Goal: Task Accomplishment & Management: Manage account settings

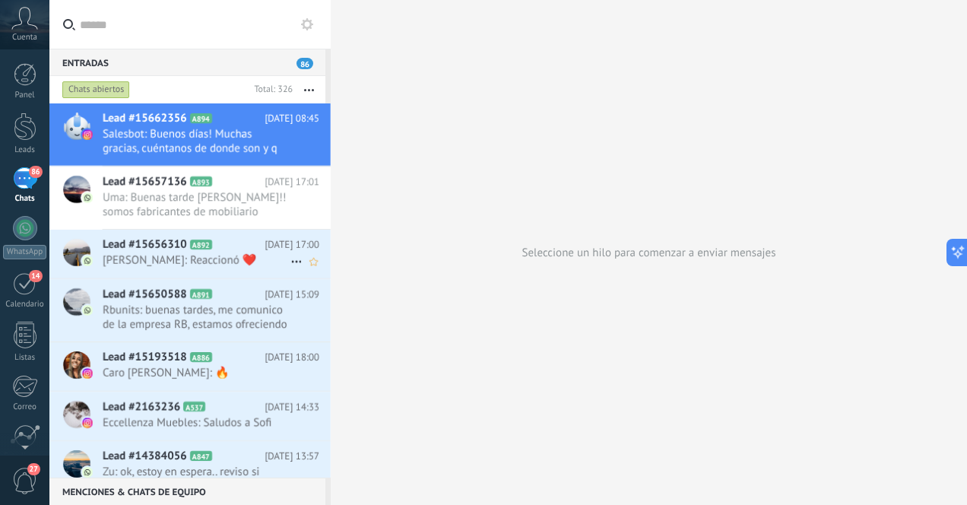
click at [233, 254] on span "[PERSON_NAME]: Reaccionó ❤️" at bounding box center [197, 260] width 188 height 14
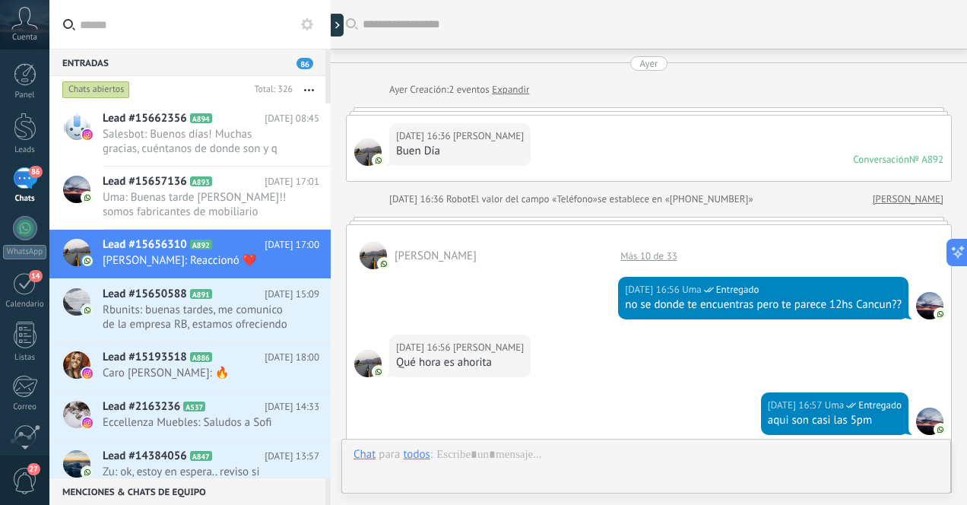
scroll to position [607, 0]
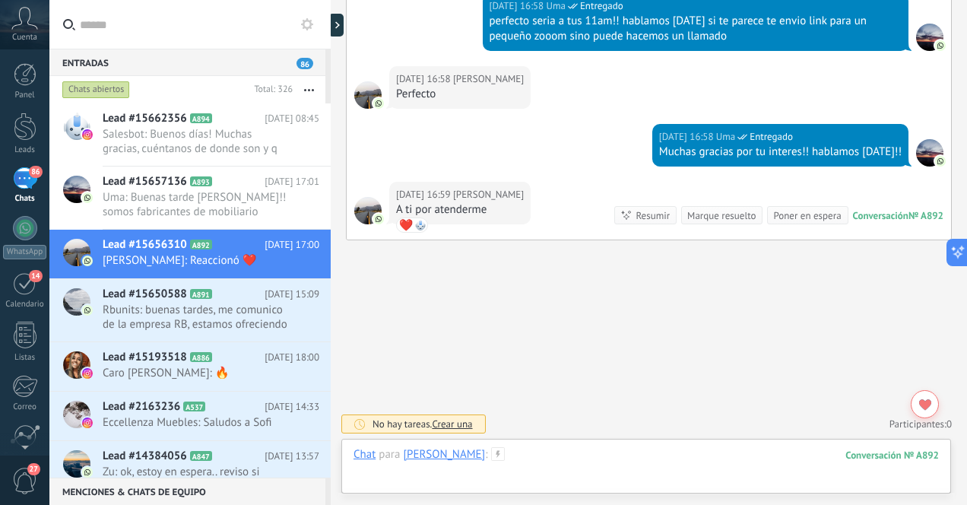
click at [558, 460] on div at bounding box center [646, 470] width 585 height 46
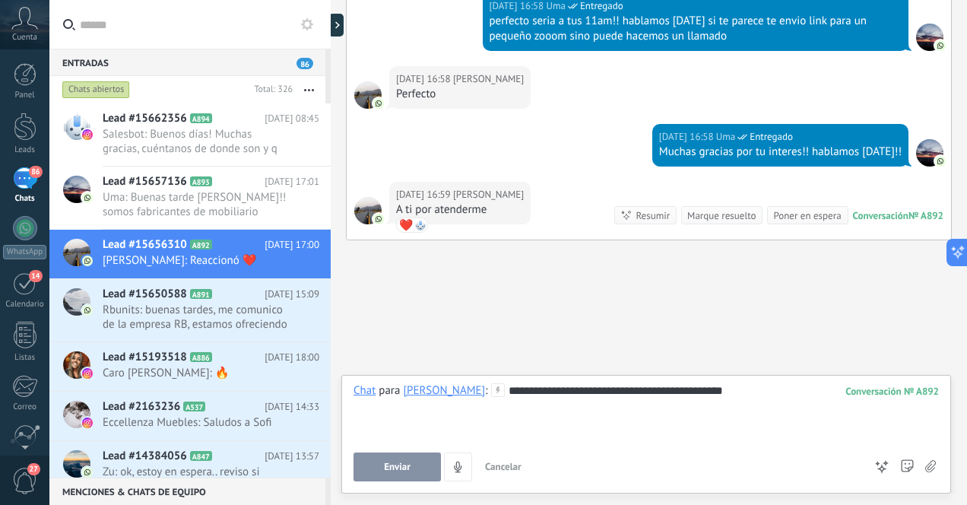
click at [401, 465] on span "Enviar" at bounding box center [397, 466] width 27 height 11
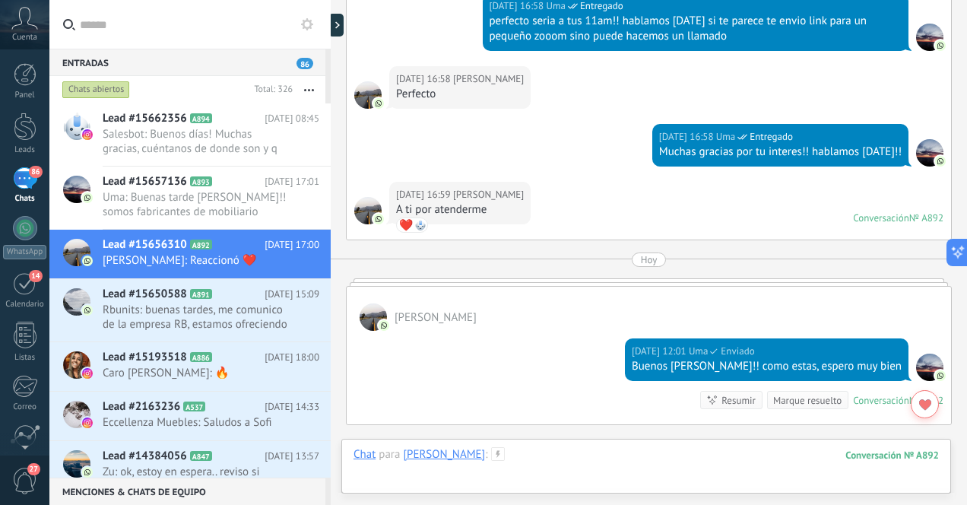
click at [509, 459] on div at bounding box center [646, 470] width 585 height 46
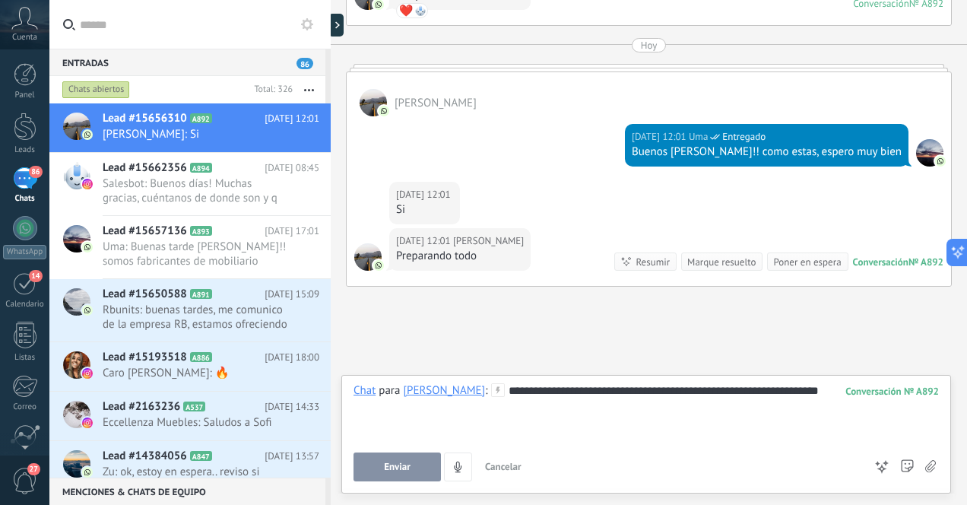
scroll to position [868, 0]
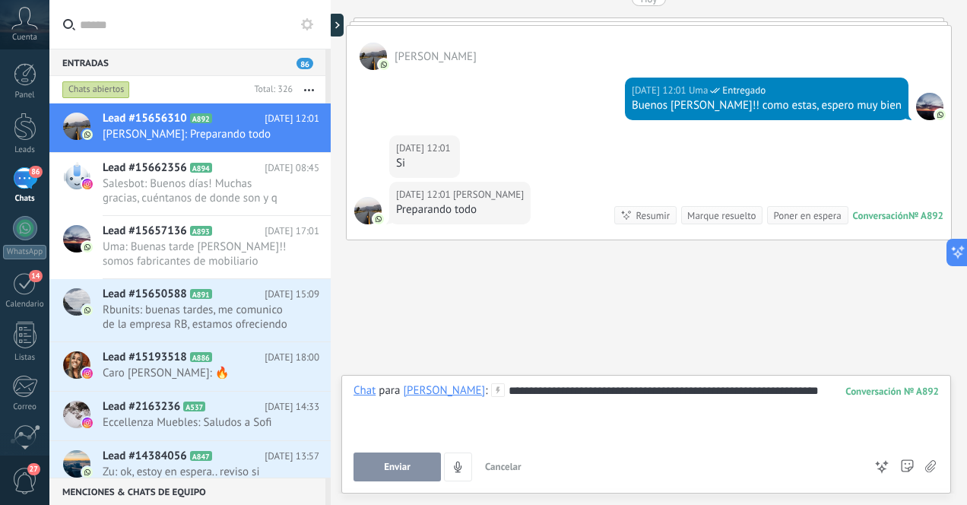
click at [406, 467] on span "Enviar" at bounding box center [397, 466] width 27 height 11
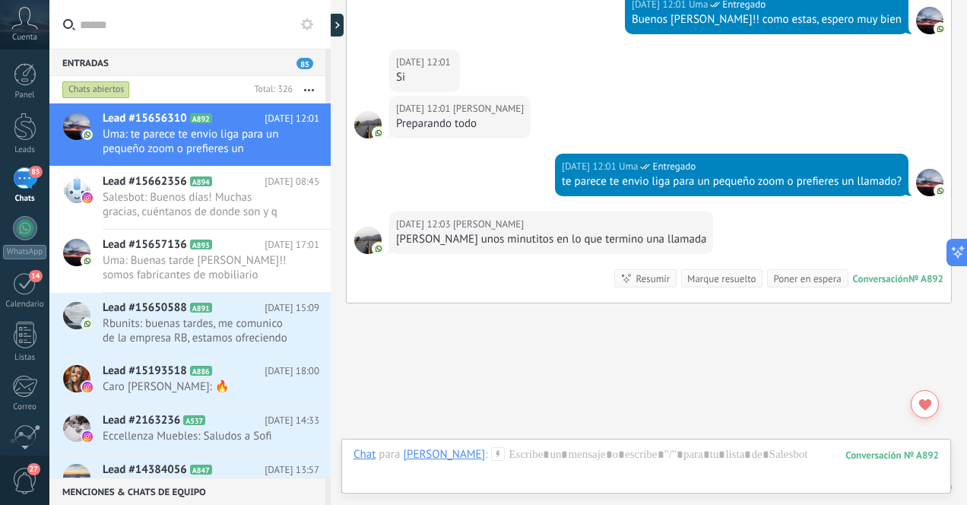
scroll to position [1017, 0]
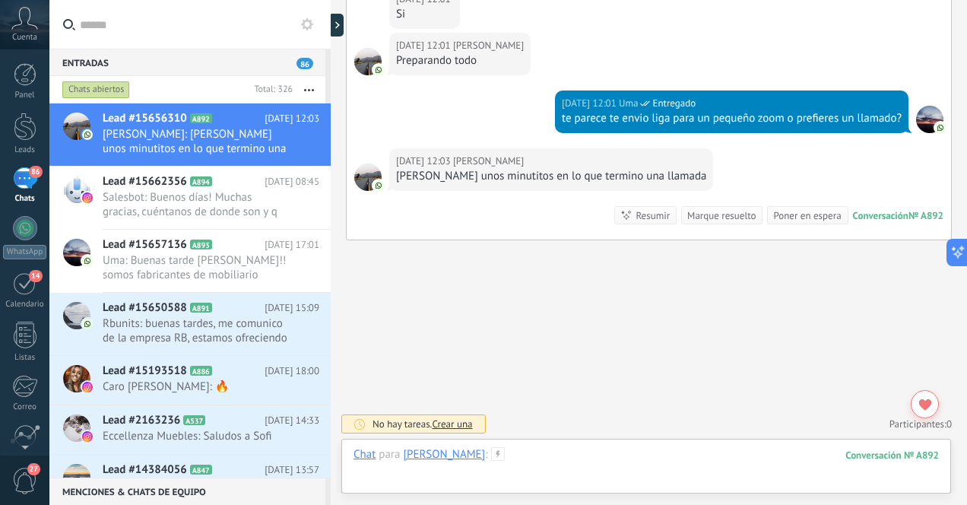
click at [497, 462] on div at bounding box center [646, 470] width 585 height 46
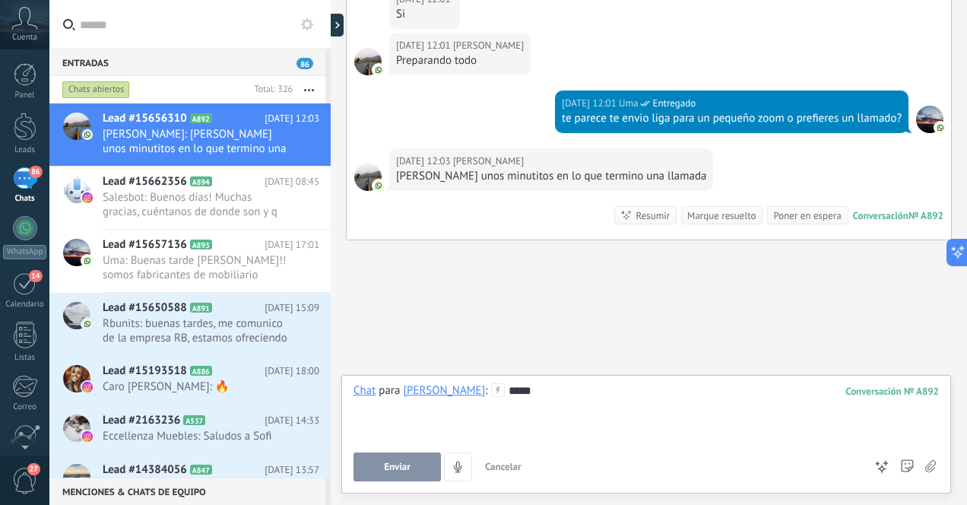
click at [388, 470] on span "Enviar" at bounding box center [397, 466] width 27 height 11
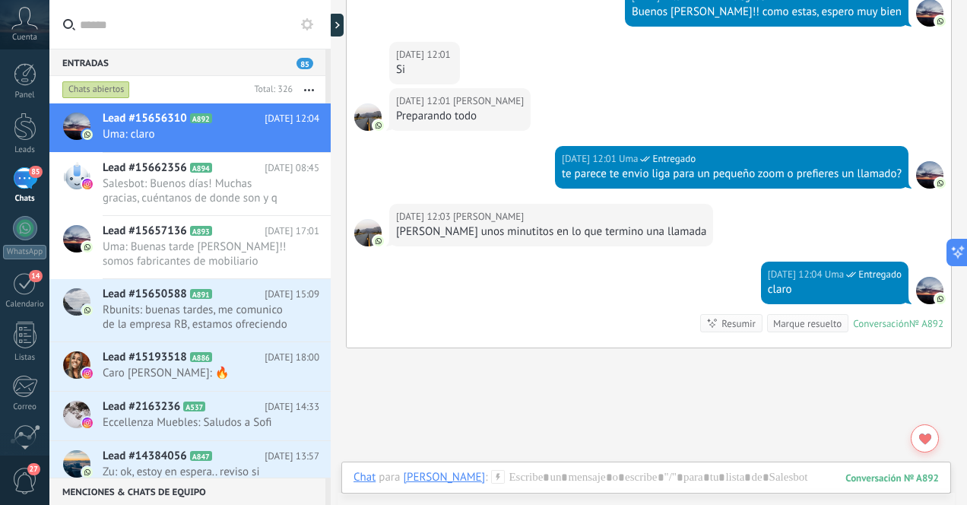
scroll to position [1070, 0]
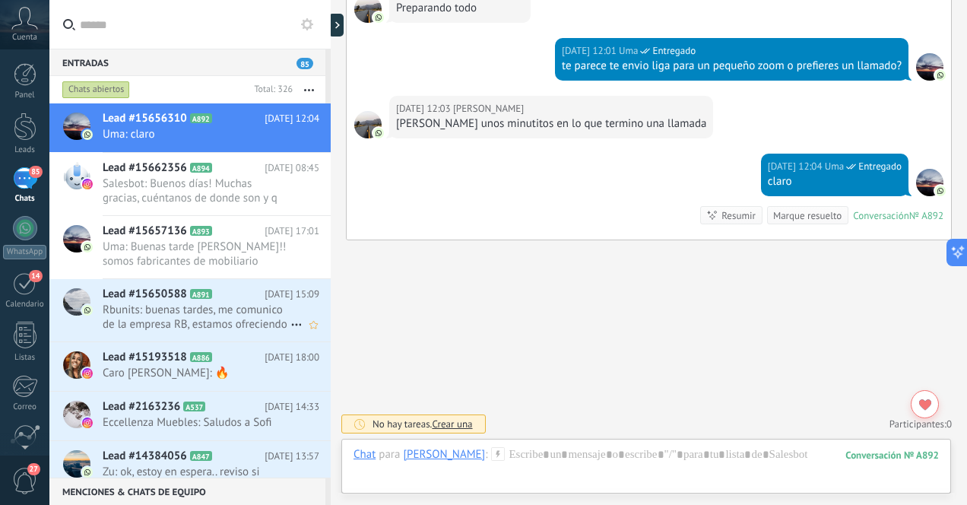
click at [170, 317] on span "Rbunits: buenas tardes, me comunico de la empresa RB, estamos ofreciendo los si…" at bounding box center [197, 317] width 188 height 29
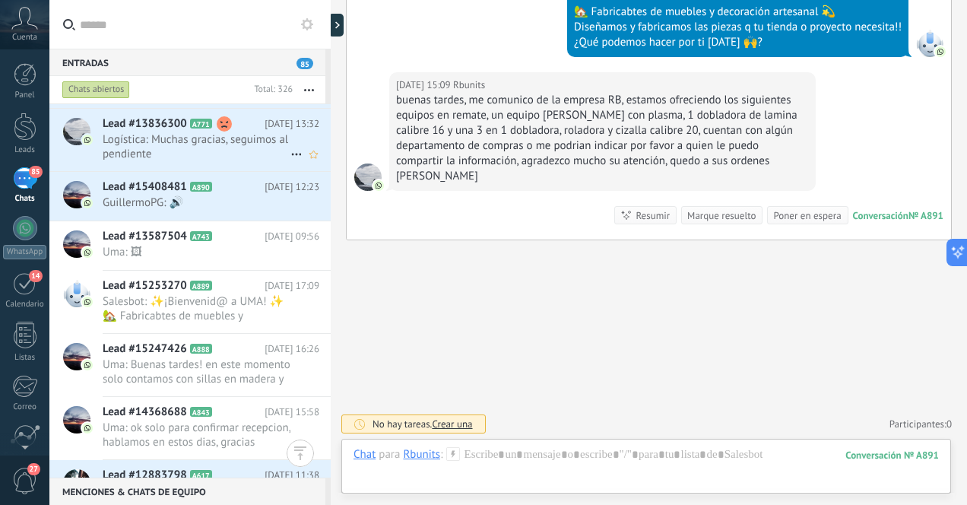
scroll to position [399, 0]
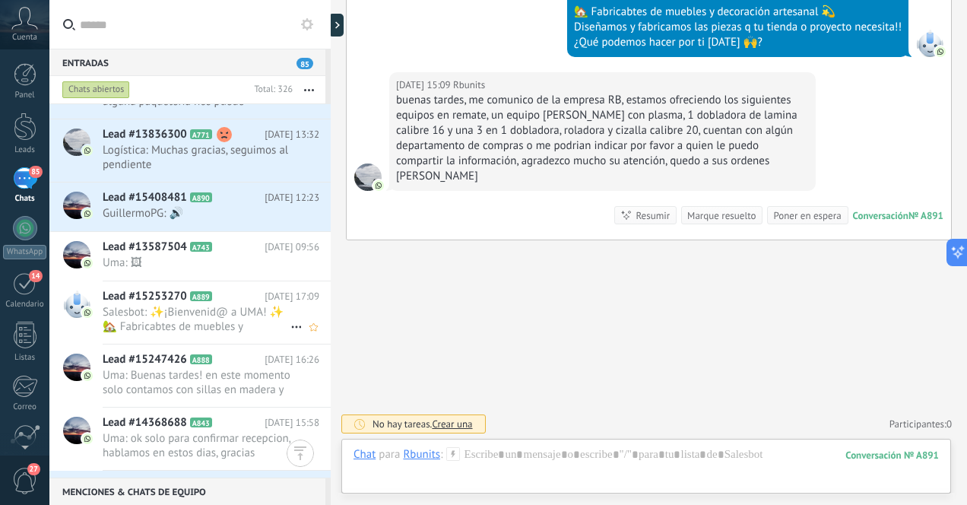
click at [240, 318] on span "Salesbot: ✨¡Bienvenid@ a UMA! ✨ 🏡 Fabricabtes de muebles y decoración artesanal…" at bounding box center [197, 319] width 188 height 29
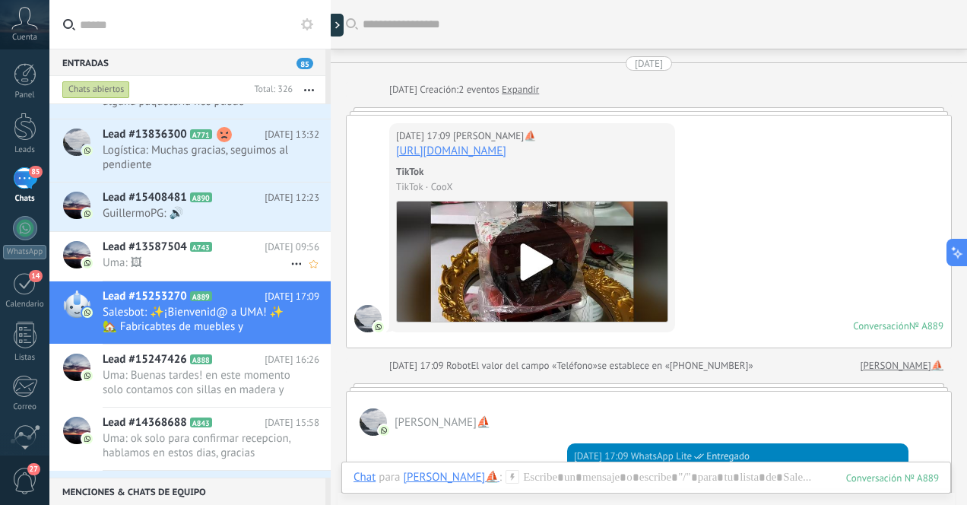
click at [243, 263] on span "Uma: 🖼" at bounding box center [197, 262] width 188 height 14
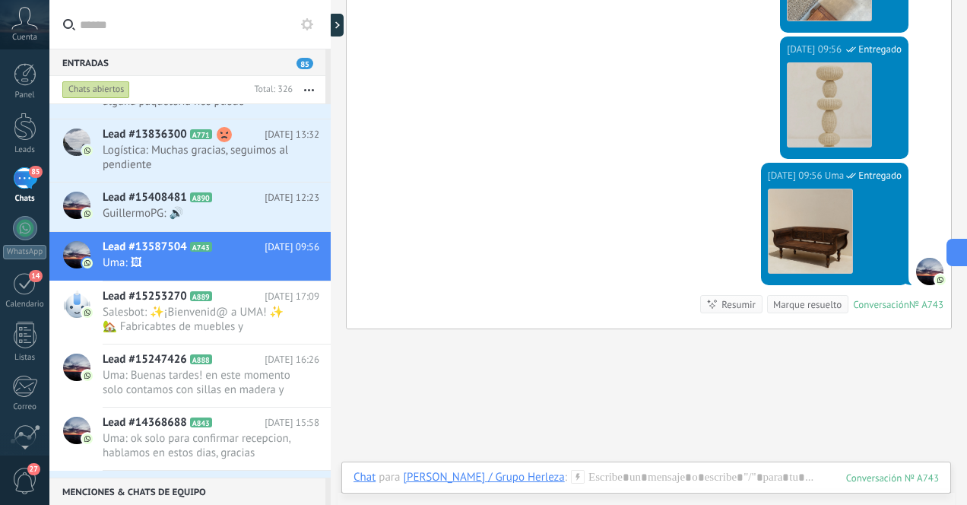
scroll to position [2064, 0]
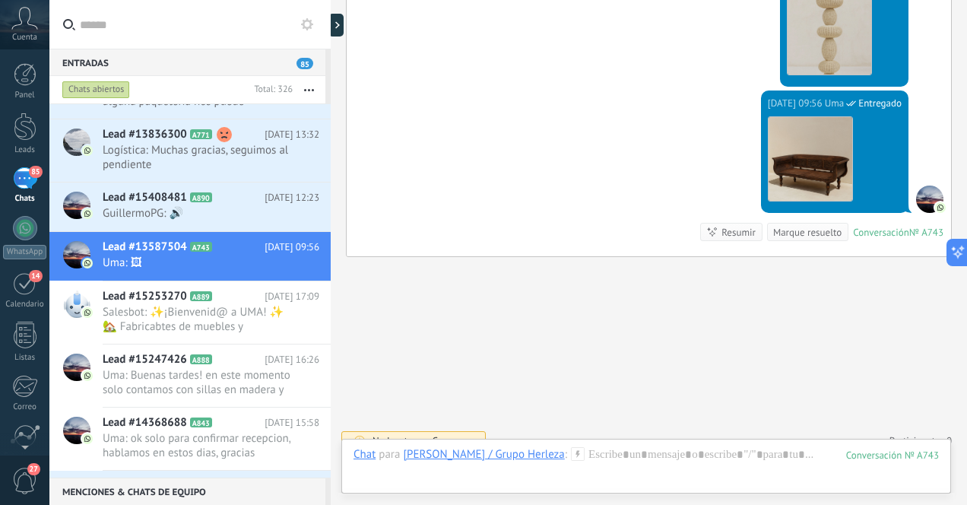
click at [456, 434] on span "Crear una" at bounding box center [452, 440] width 40 height 13
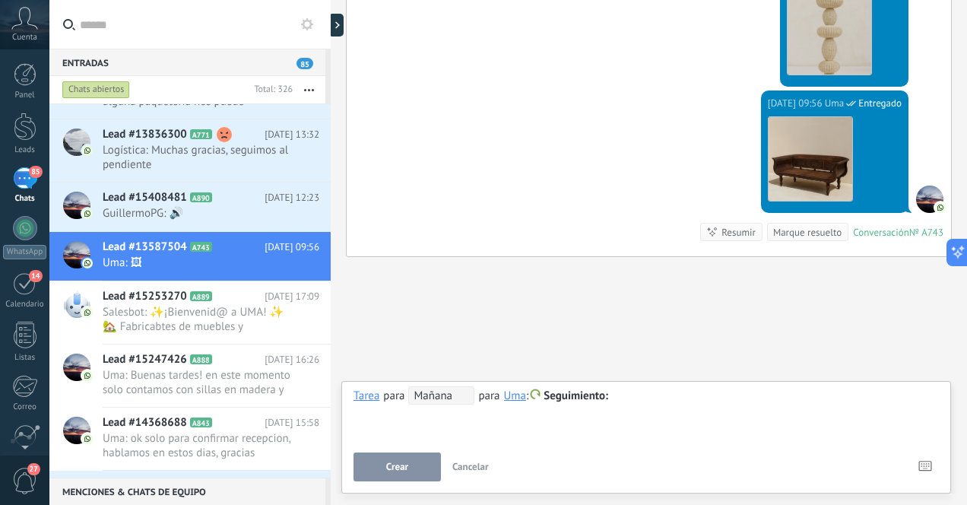
click at [465, 395] on span "Mañana" at bounding box center [441, 395] width 66 height 18
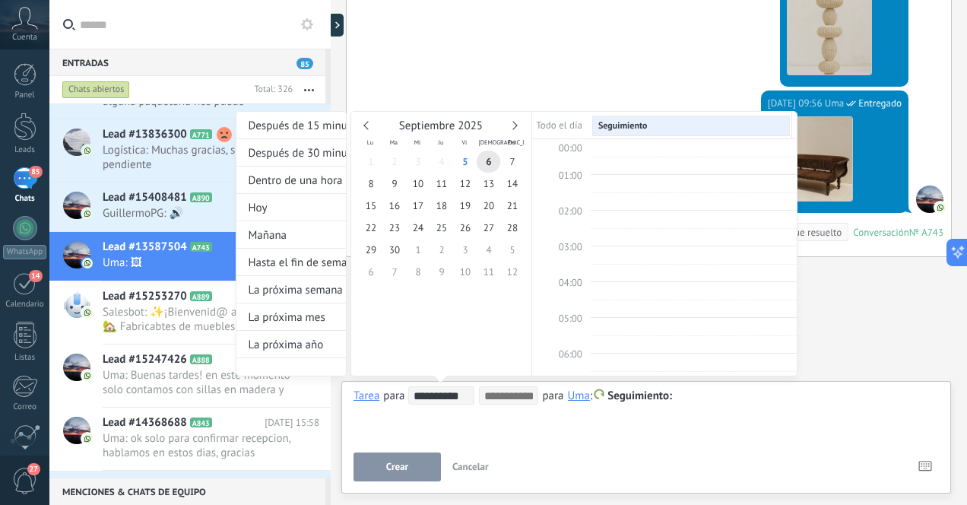
scroll to position [287, 0]
type input "**********"
click at [399, 186] on span "9" at bounding box center [394, 184] width 24 height 22
click at [410, 468] on div at bounding box center [483, 252] width 967 height 505
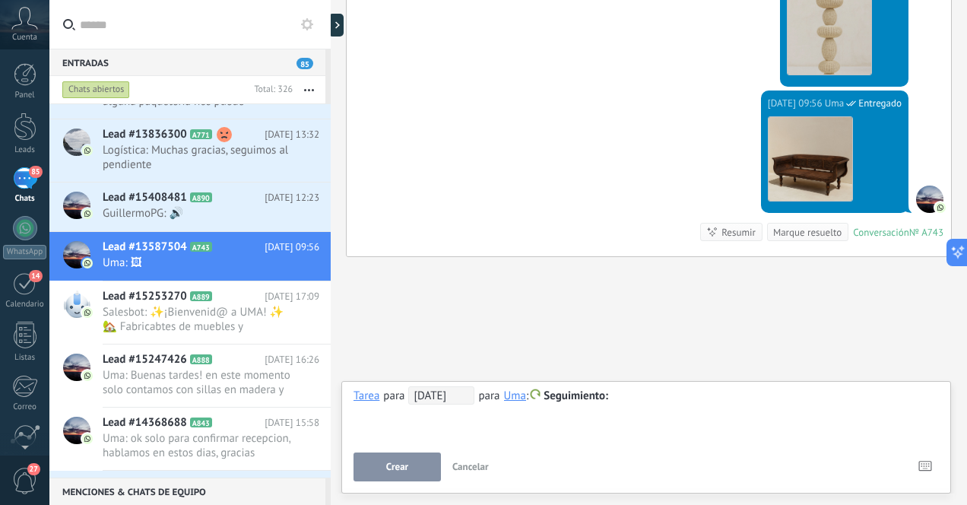
click at [397, 466] on span "Crear" at bounding box center [397, 466] width 22 height 11
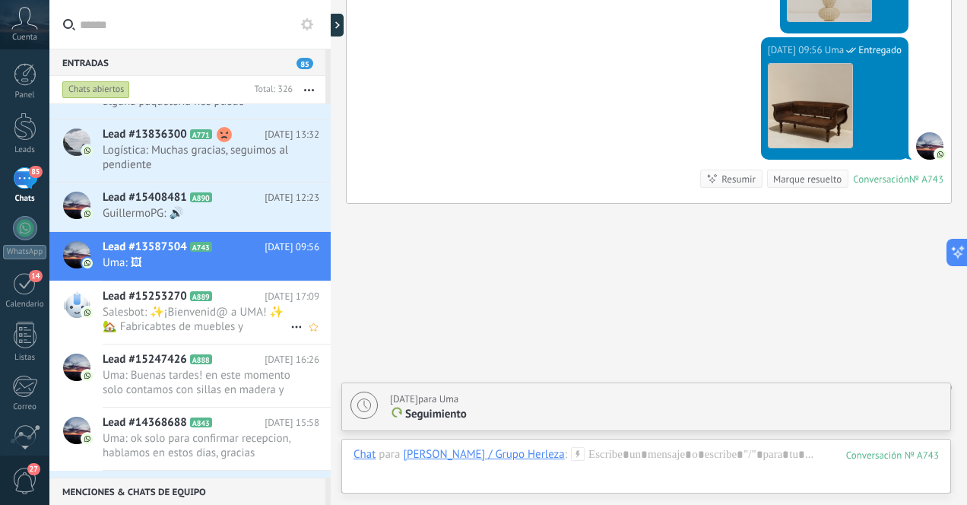
scroll to position [0, 0]
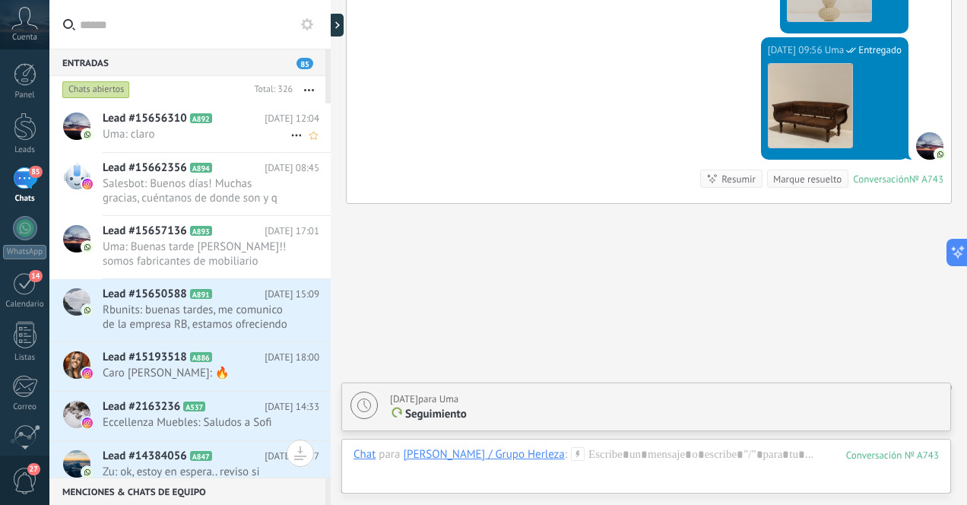
click at [227, 135] on span "Uma: claro" at bounding box center [197, 134] width 188 height 14
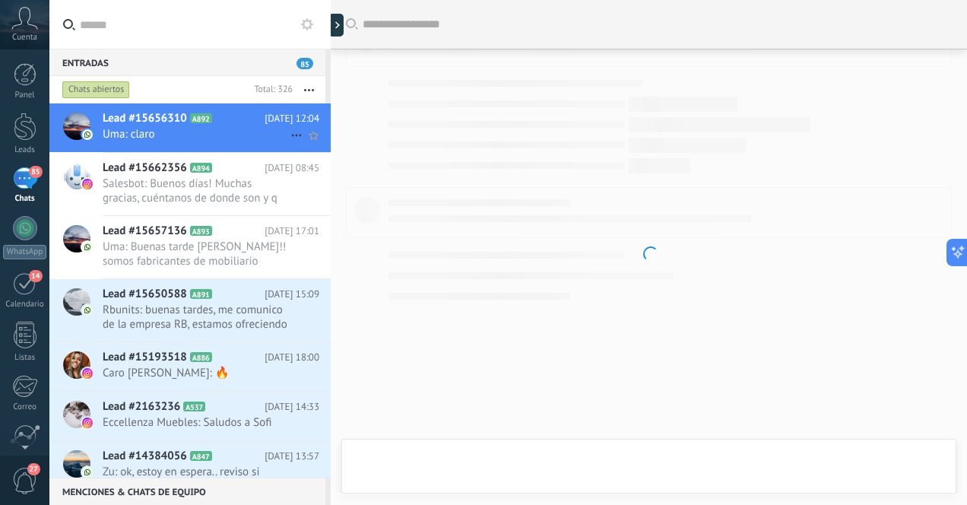
scroll to position [903, 0]
